Goal: Transaction & Acquisition: Purchase product/service

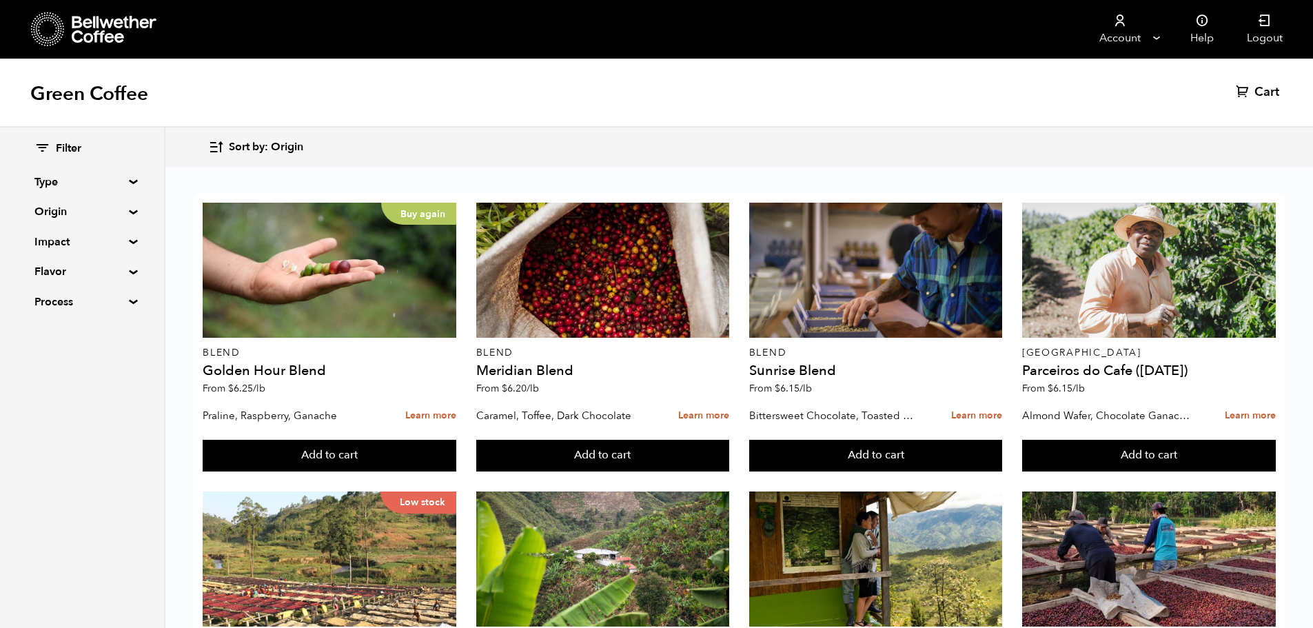
click at [255, 138] on button "Sort by: Origin" at bounding box center [255, 147] width 95 height 32
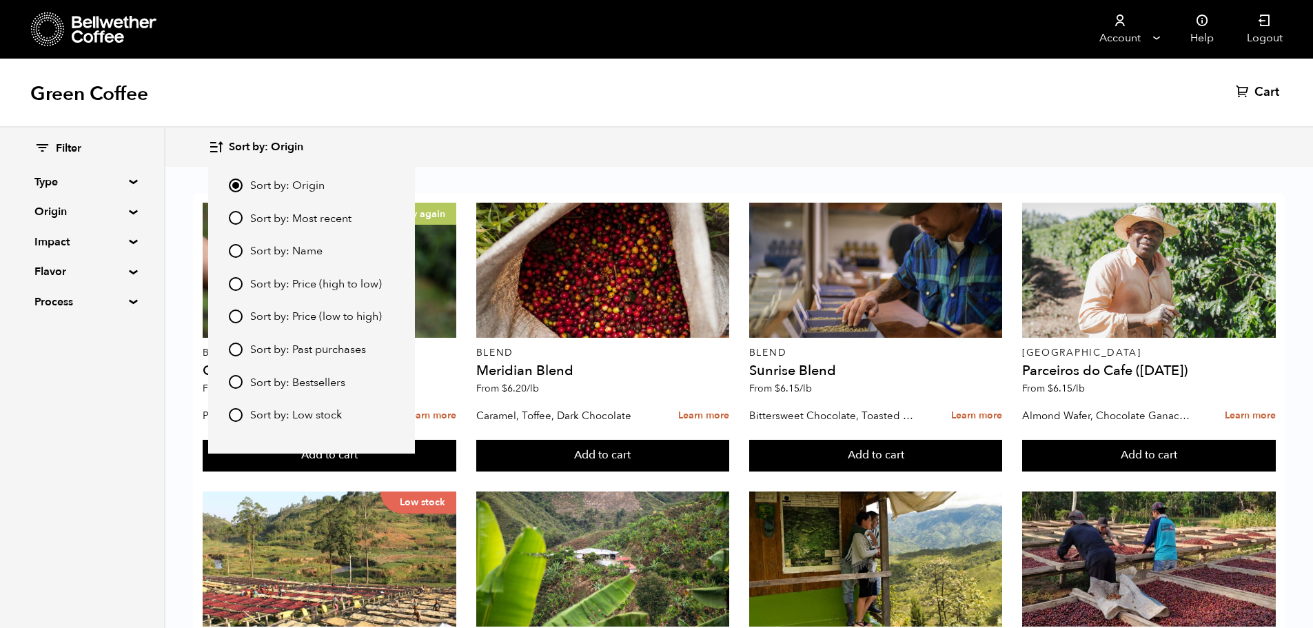
click at [233, 285] on input "Sort by: Price (high to low)" at bounding box center [236, 284] width 14 height 14
radio input "true"
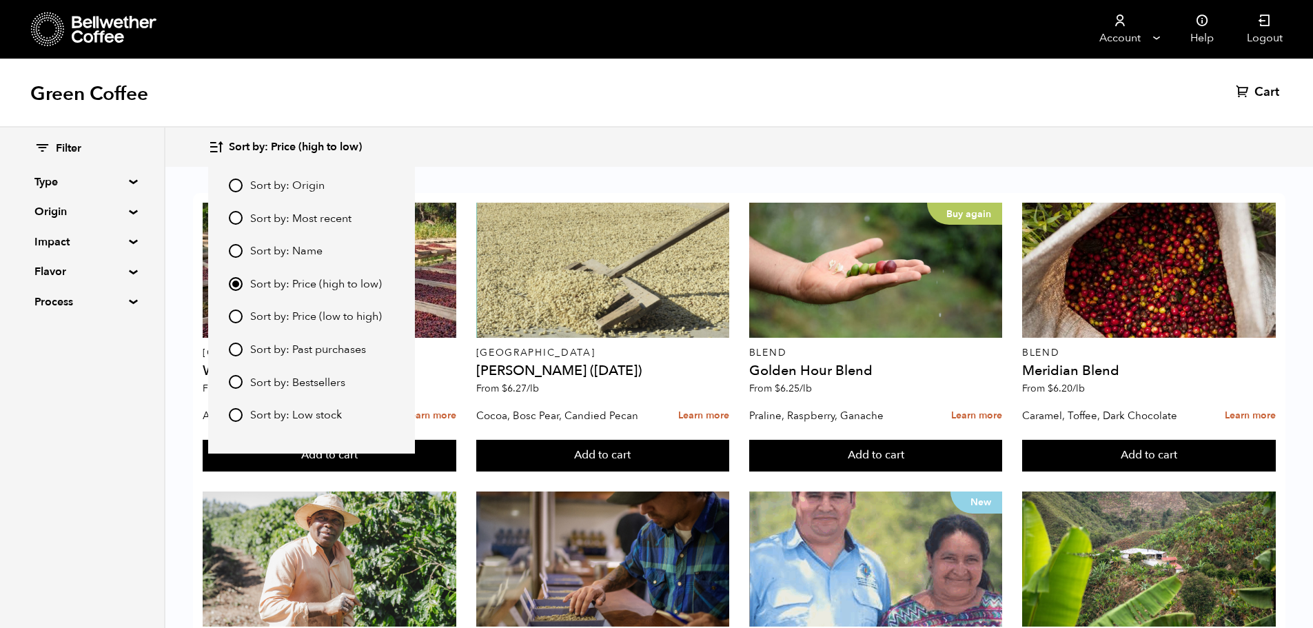
click at [560, 126] on div "Green Coffee Cart (0)" at bounding box center [656, 93] width 1313 height 69
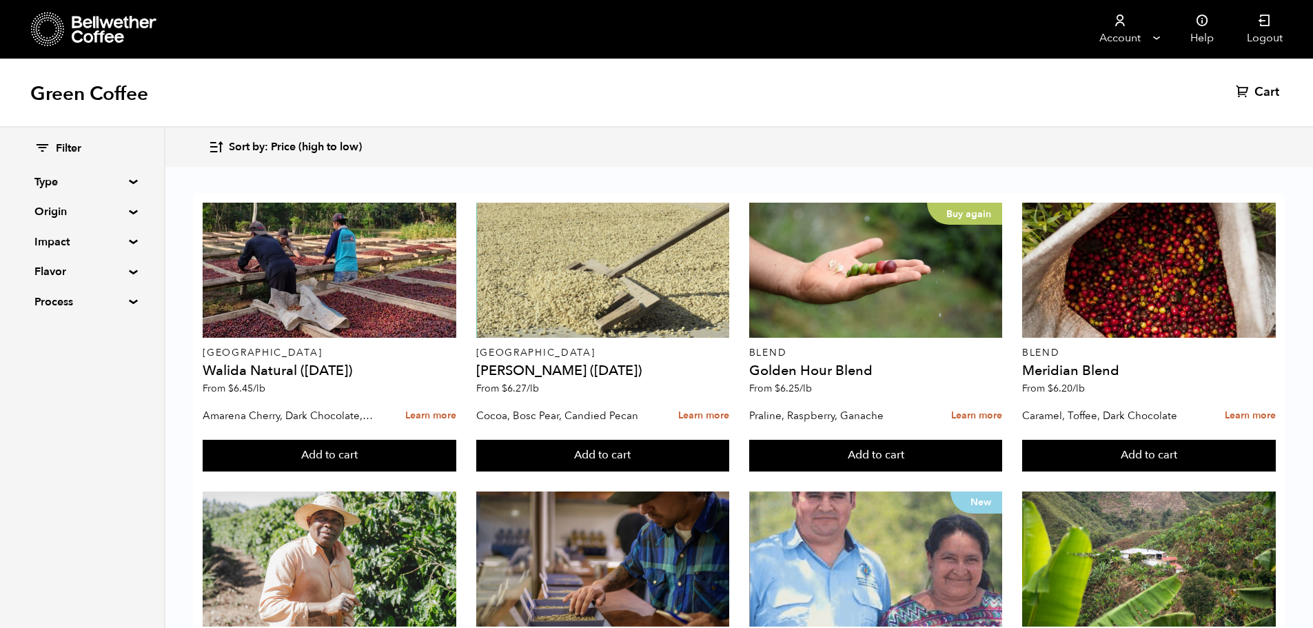
click at [276, 143] on span "Sort by: Price (high to low)" at bounding box center [295, 147] width 133 height 15
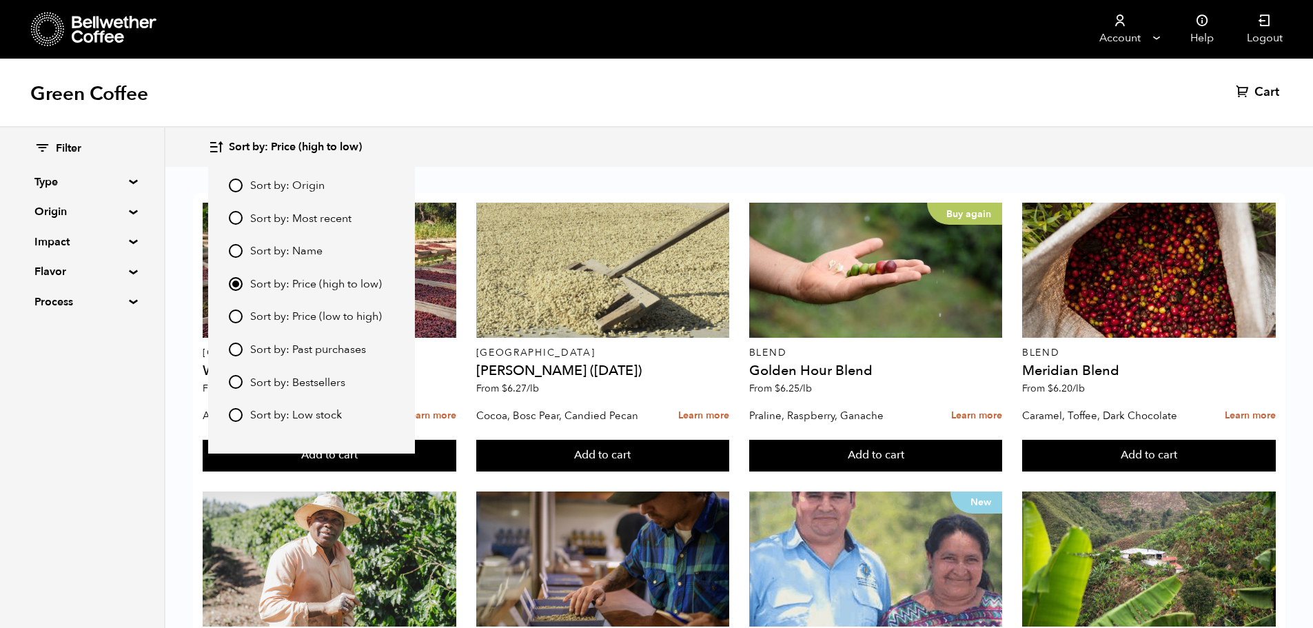
click at [307, 318] on span "Sort by: Price (low to high)" at bounding box center [316, 316] width 132 height 15
click at [243, 318] on input "Sort by: Price (low to high)" at bounding box center [236, 316] width 14 height 14
radio input "true"
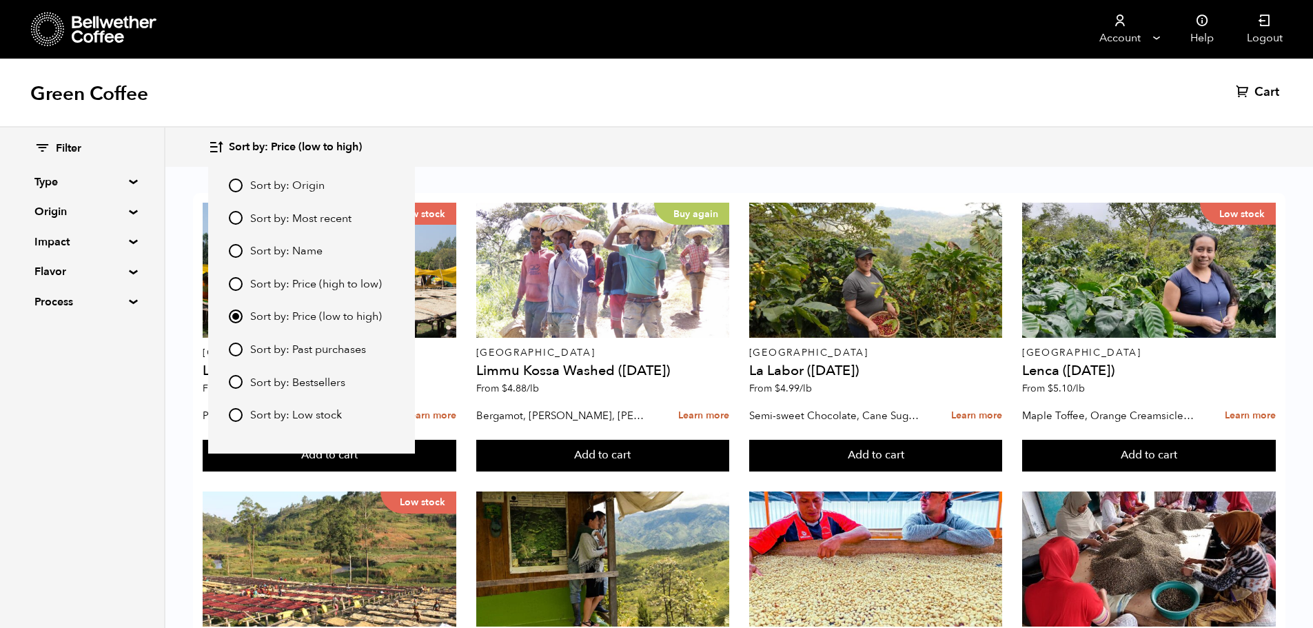
click at [566, 164] on div "Sort by: Price (low to high) Sort by: Origin Sort by: Most recent Sort by: Name…" at bounding box center [656, 146] width 1313 height 39
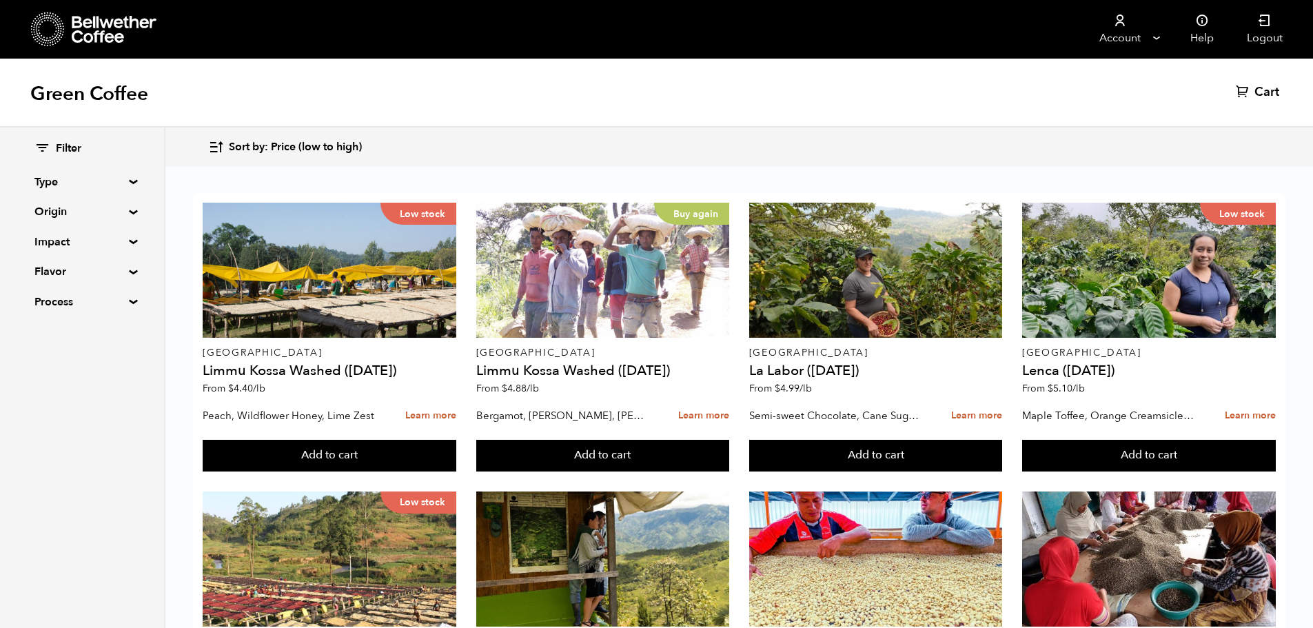
click at [319, 156] on button "Sort by: Price (low to high)" at bounding box center [285, 147] width 154 height 32
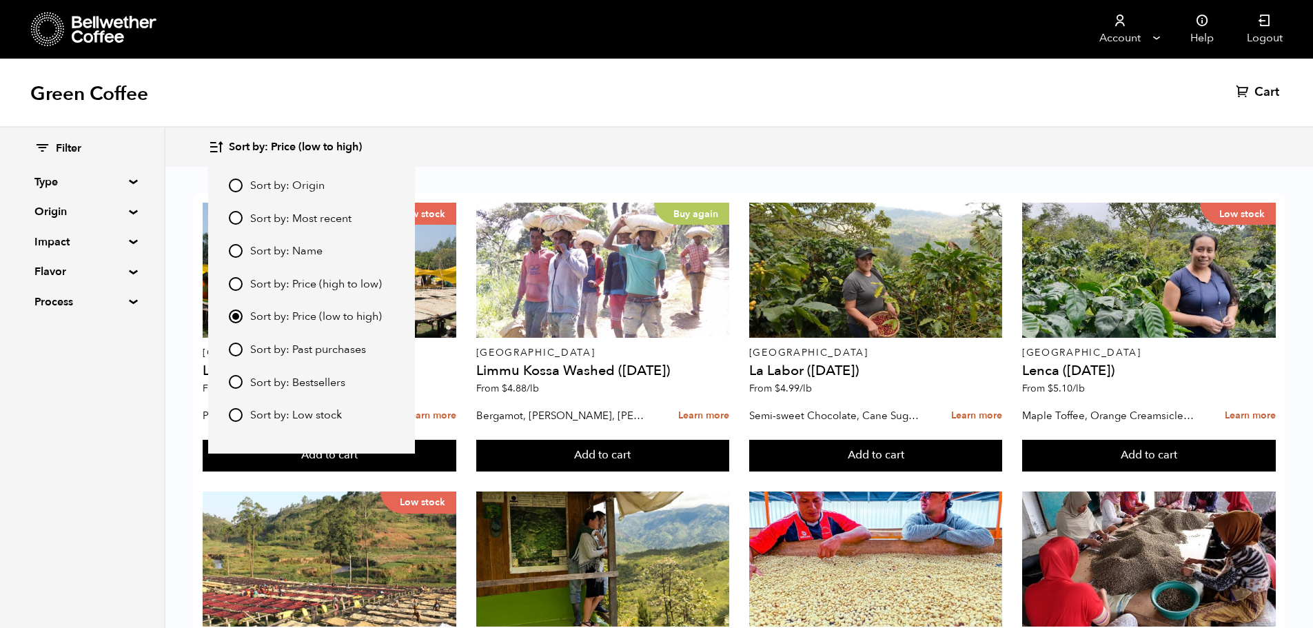
click at [214, 287] on div "Sort by: Origin Sort by: Most recent Sort by: Name Sort by: Price (high to low)…" at bounding box center [311, 308] width 207 height 290
click at [230, 283] on div "Sort by: Origin Sort by: Most recent Sort by: Name Sort by: Price (high to low)…" at bounding box center [311, 308] width 207 height 290
click at [231, 283] on input "Sort by: Price (high to low)" at bounding box center [236, 284] width 14 height 14
radio input "true"
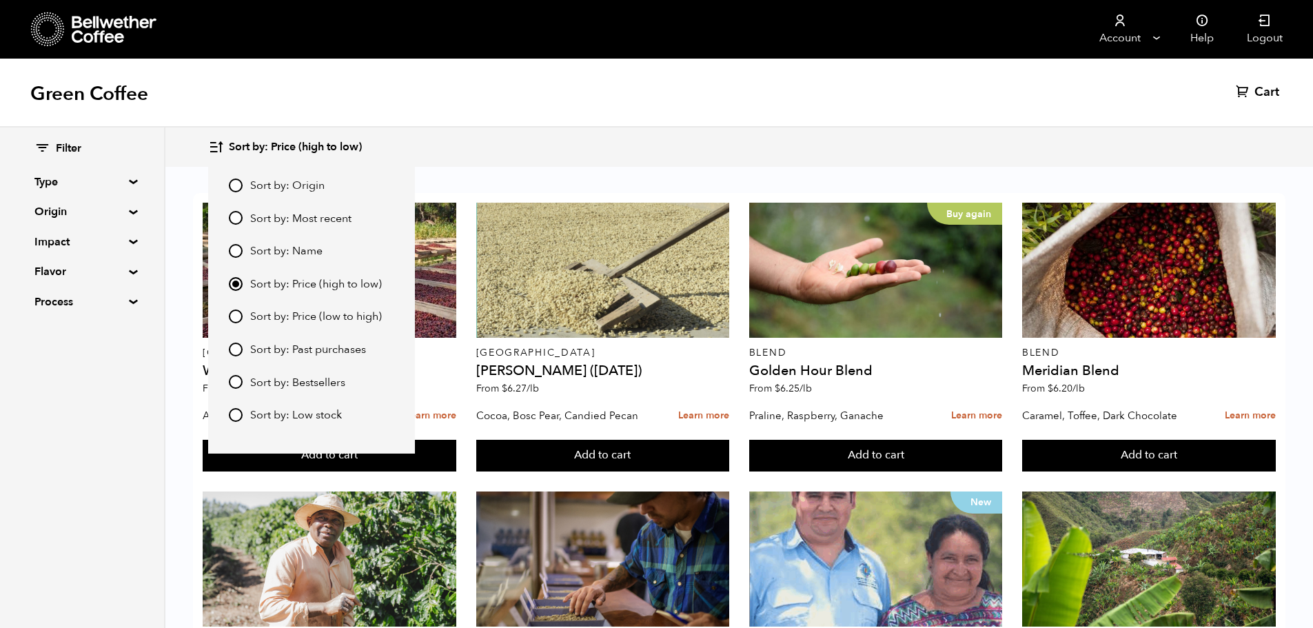
click at [618, 153] on div "Sort by: Price (high to low) Sort by: Origin Sort by: Most recent Sort by: Name…" at bounding box center [738, 147] width 1061 height 32
